Goal: Transaction & Acquisition: Purchase product/service

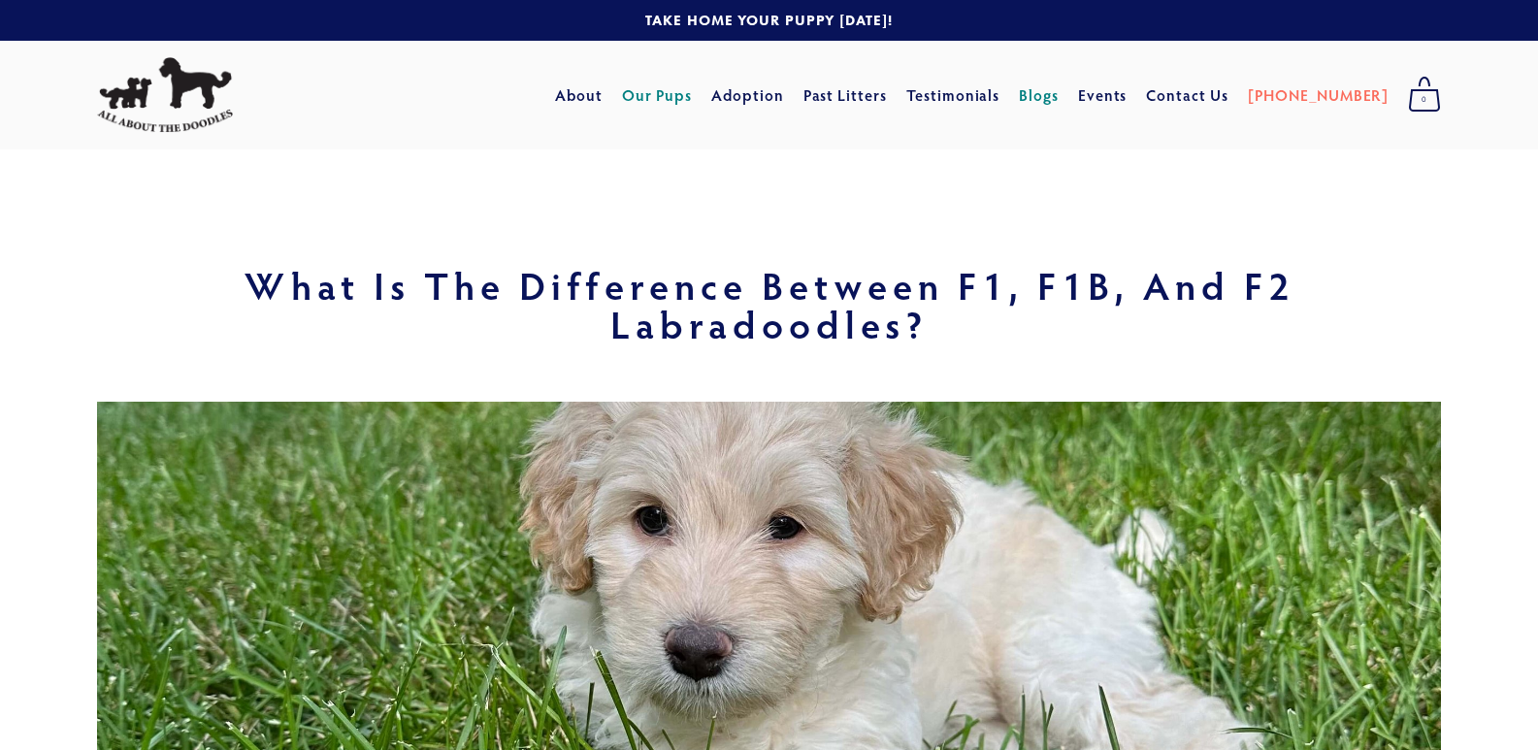
click at [693, 100] on link "Our Pups" at bounding box center [657, 95] width 71 height 35
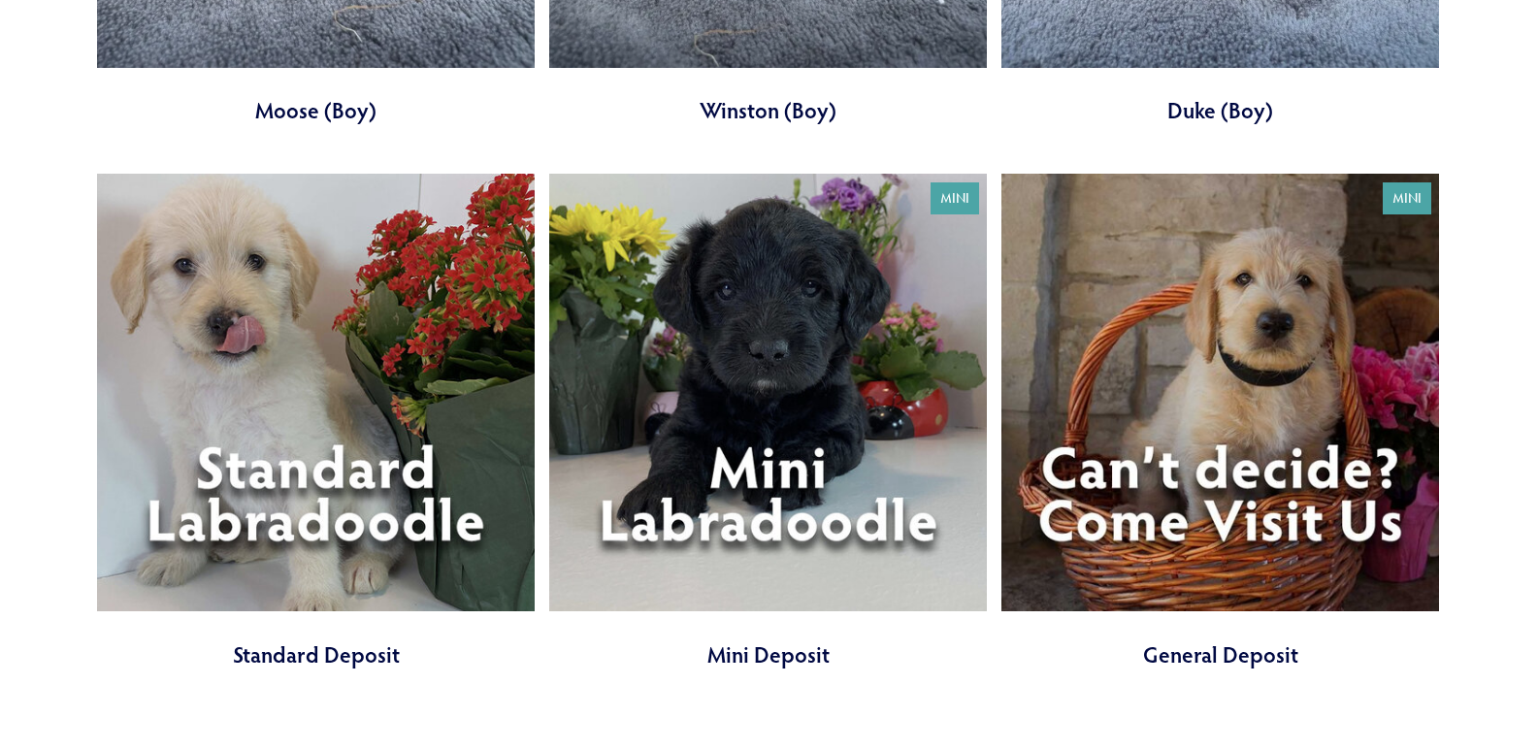
scroll to position [7117, 0]
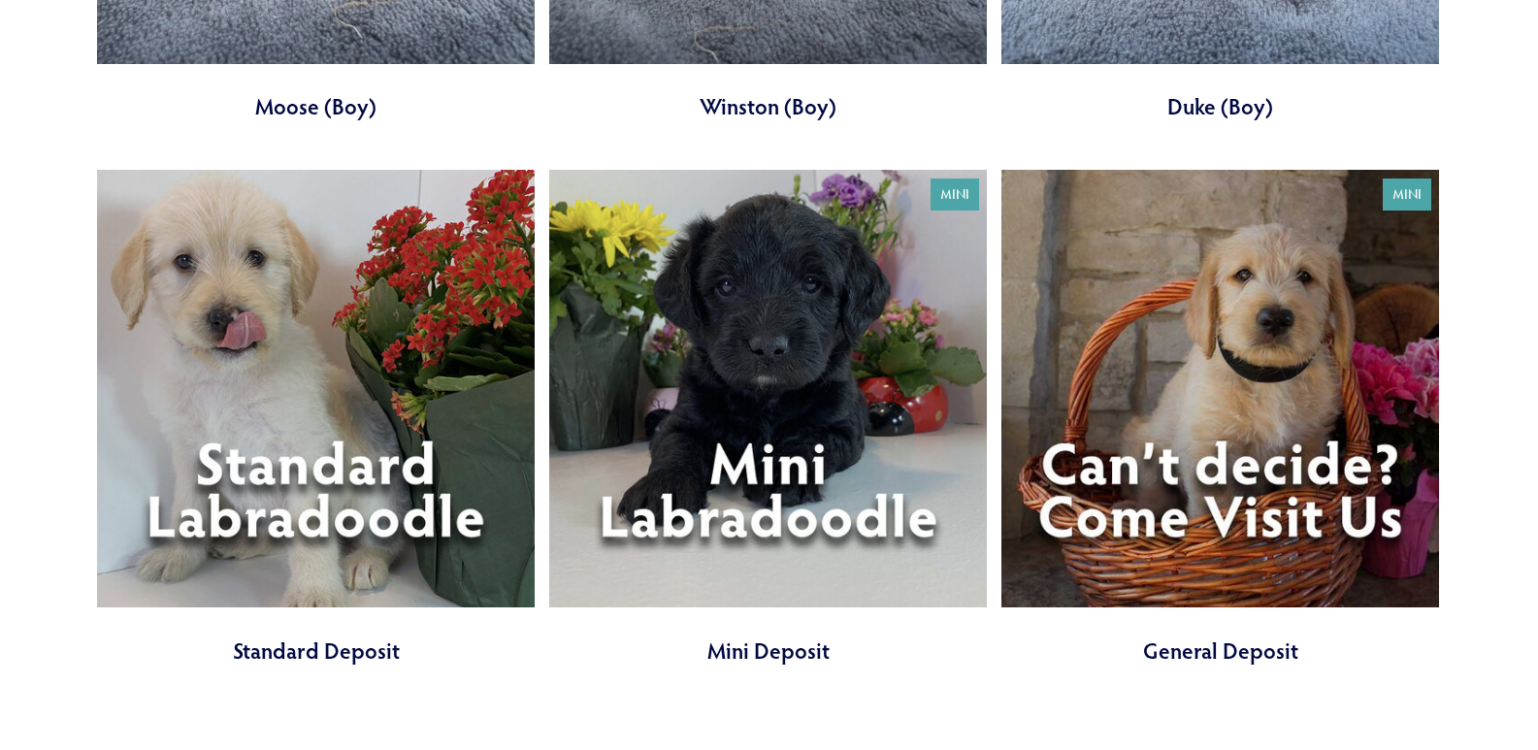
click at [798, 402] on link at bounding box center [768, 418] width 438 height 496
